Goal: Task Accomplishment & Management: Use online tool/utility

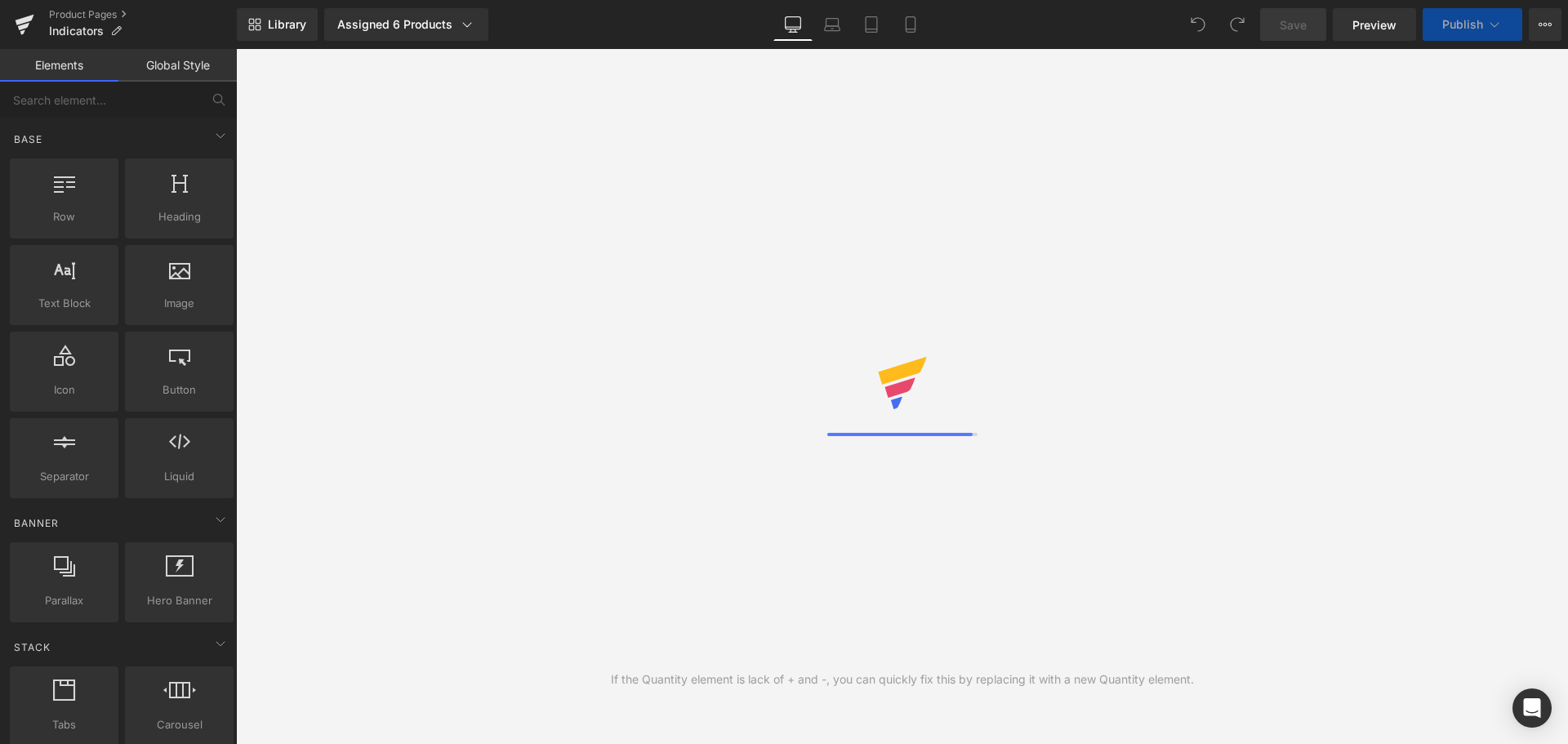
click at [469, 24] on icon at bounding box center [468, 24] width 9 height 5
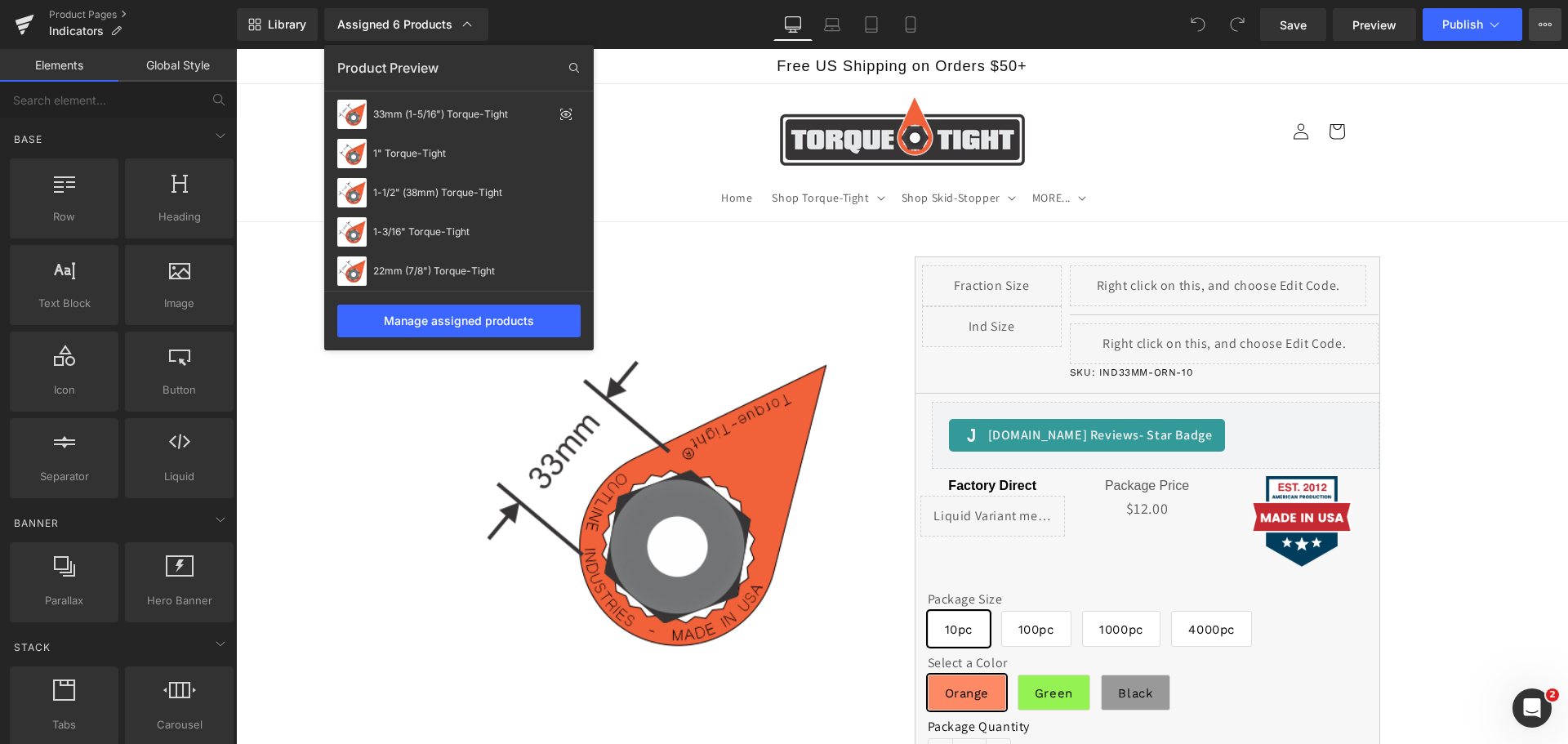
click at [1545, 28] on icon at bounding box center [1545, 25] width 13 height 13
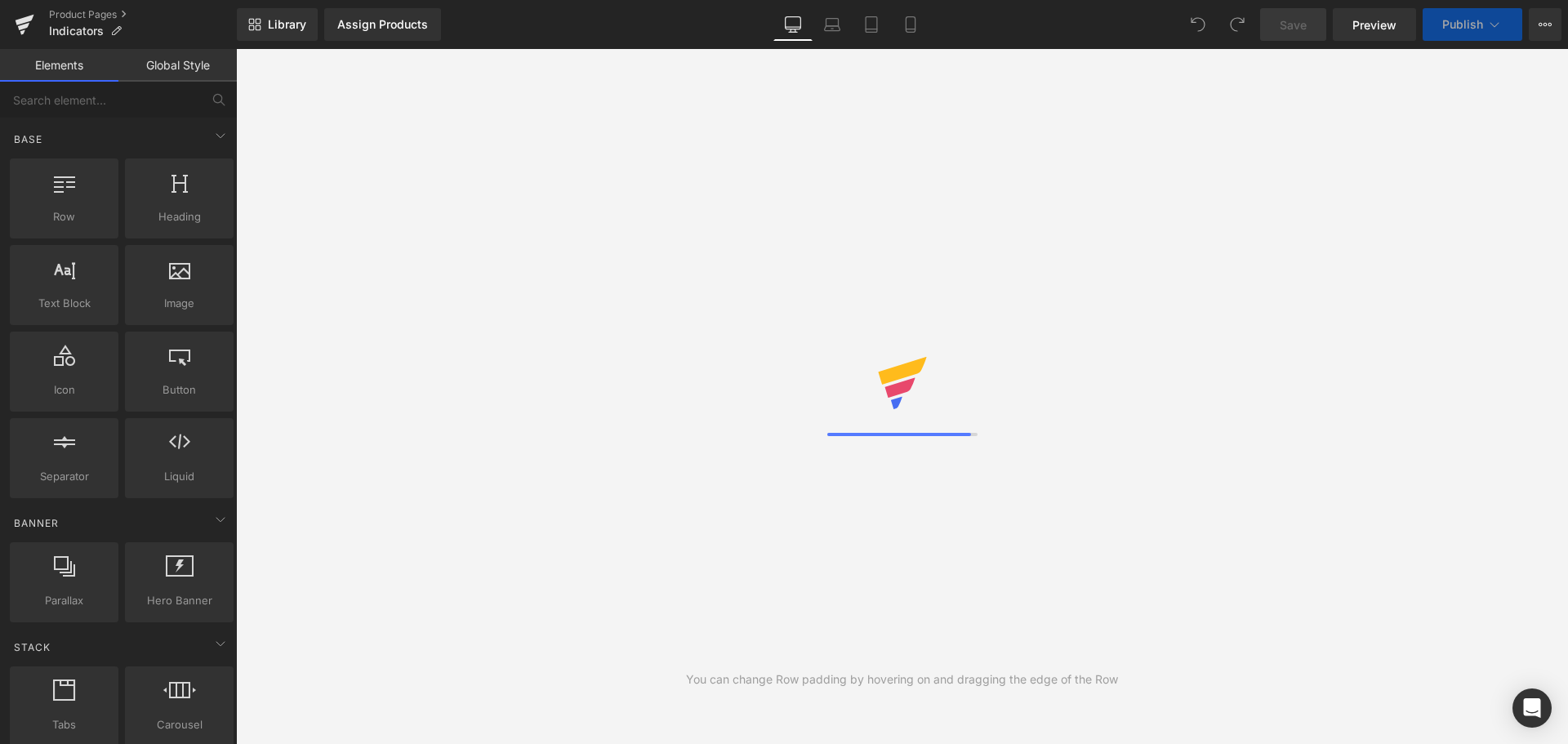
click at [409, 27] on div "Assign Products" at bounding box center [383, 25] width 91 height 13
